Goal: Find specific page/section: Find specific page/section

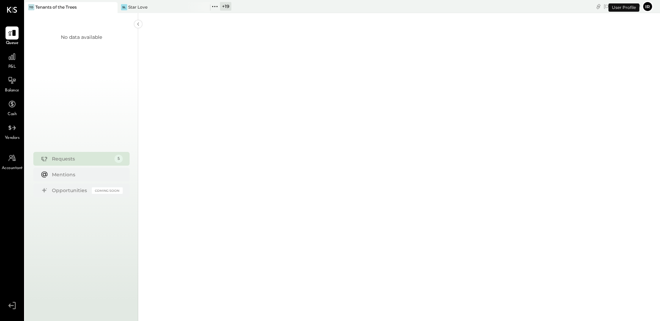
click at [219, 8] on icon at bounding box center [214, 6] width 9 height 9
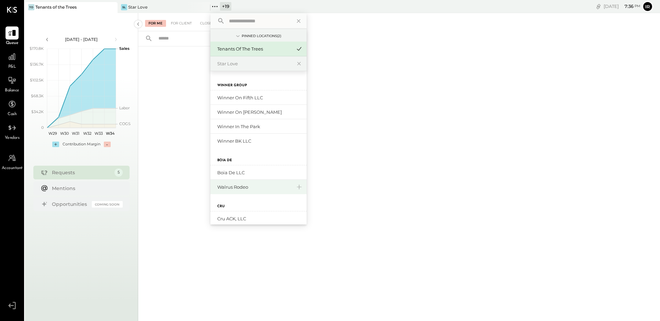
scroll to position [185, 0]
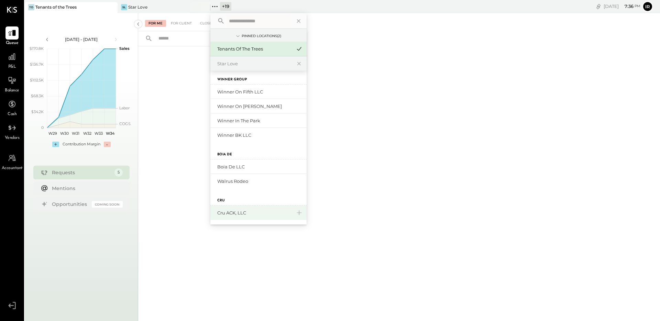
click at [251, 215] on div "Cru ACK, LLC" at bounding box center [254, 213] width 74 height 7
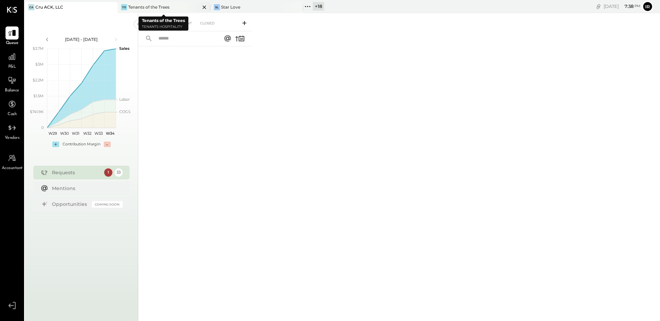
click at [172, 9] on div "To Tenants of the Trees" at bounding box center [159, 7] width 82 height 6
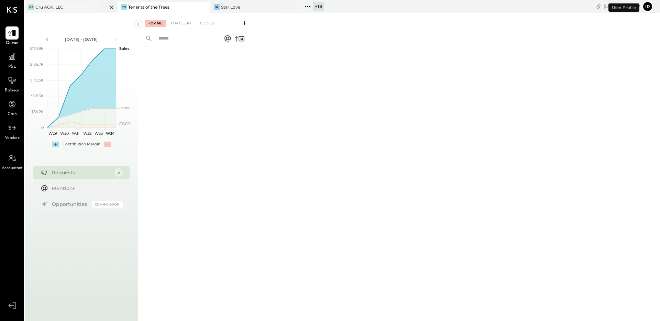
click at [56, 4] on div "CA Cru ACK, LLC" at bounding box center [66, 7] width 82 height 6
click at [310, 7] on icon at bounding box center [307, 6] width 9 height 9
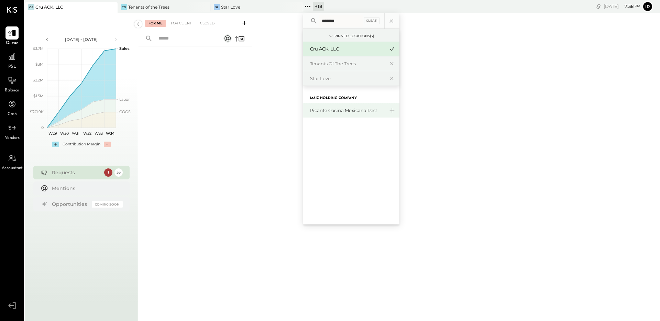
type input "*******"
click at [337, 110] on div "Picante Cocina Mexicana Rest" at bounding box center [347, 110] width 74 height 7
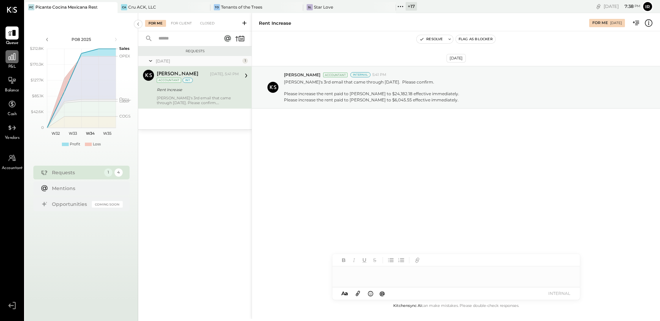
click at [14, 62] on div at bounding box center [11, 56] width 13 height 13
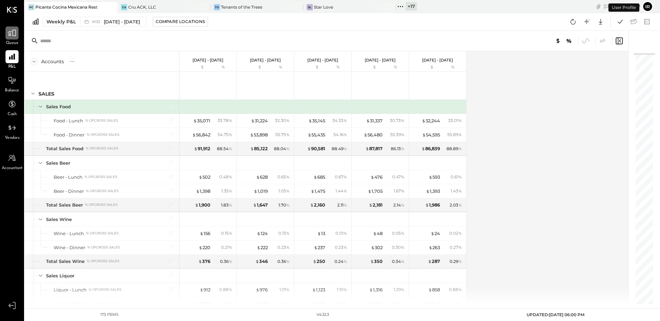
click at [9, 38] on div at bounding box center [11, 32] width 13 height 13
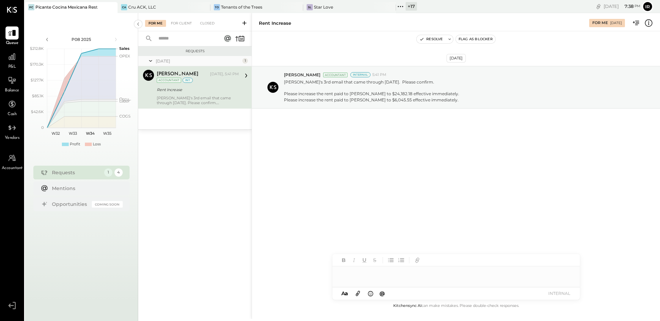
click at [281, 168] on div "[DATE] [PERSON_NAME] Accountant Internal 5:41 PM [PERSON_NAME]'s 3rd email that…" at bounding box center [456, 166] width 408 height 270
